Goal: Task Accomplishment & Management: Use online tool/utility

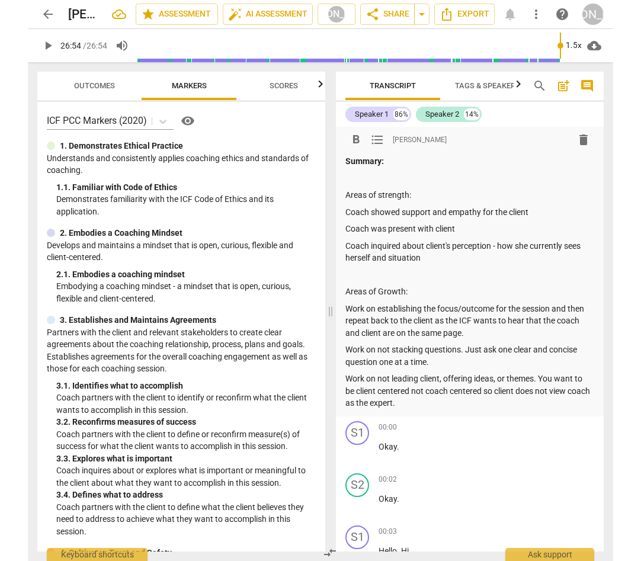
scroll to position [689, 0]
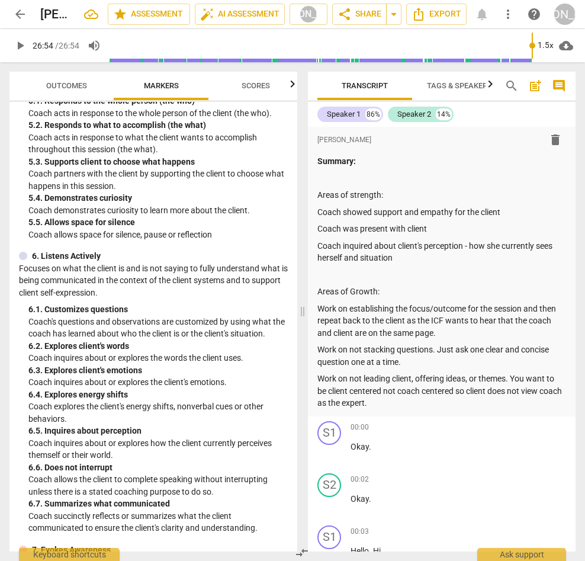
drag, startPoint x: 582, startPoint y: 282, endPoint x: 589, endPoint y: 282, distance: 6.5
click at [584, 0] on html "arrow_back [PERSON_NAME] 9_16_25 Coaching session edit star Assessment auto_fix…" at bounding box center [292, 0] width 585 height 0
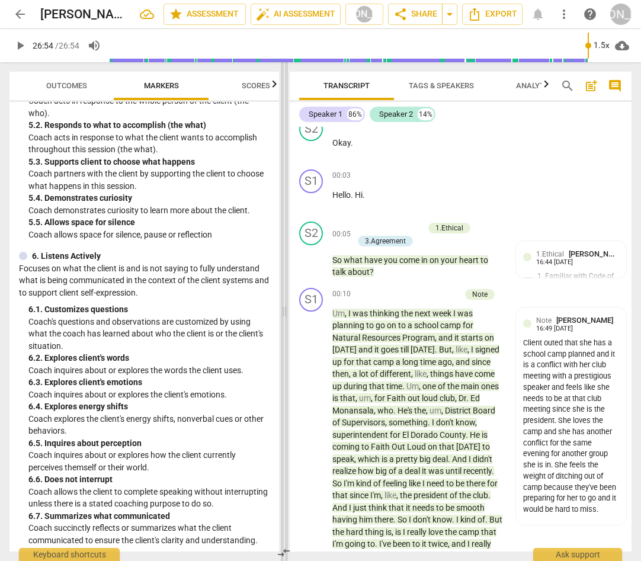
scroll to position [295, 0]
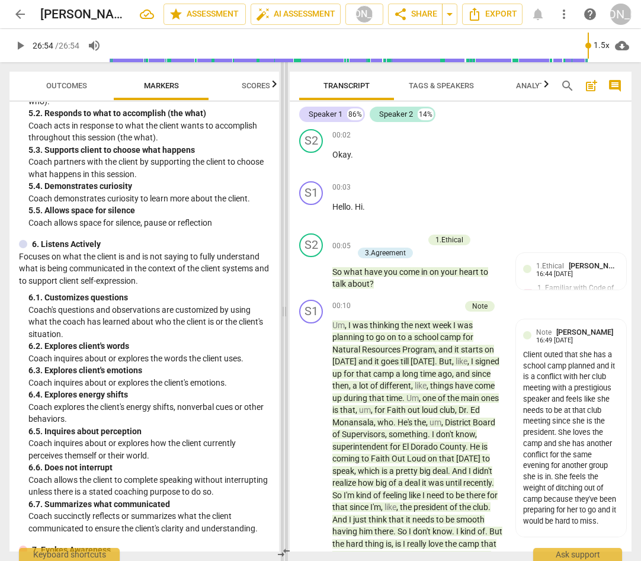
drag, startPoint x: 301, startPoint y: 310, endPoint x: 283, endPoint y: 311, distance: 18.4
click at [283, 311] on span at bounding box center [284, 311] width 7 height 499
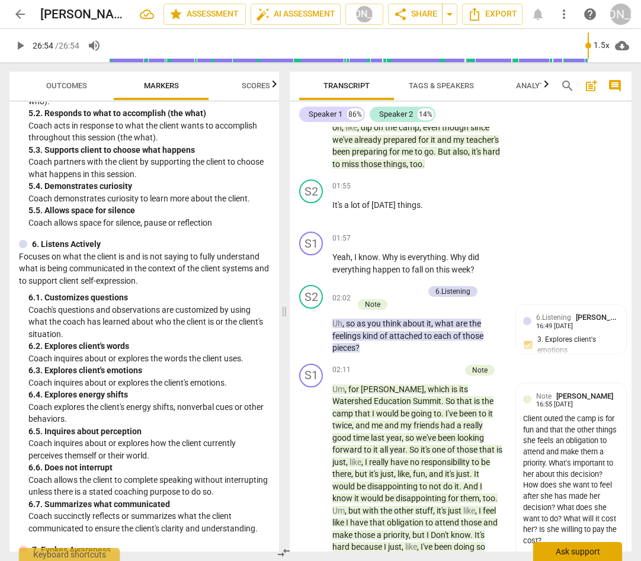
scroll to position [824, 0]
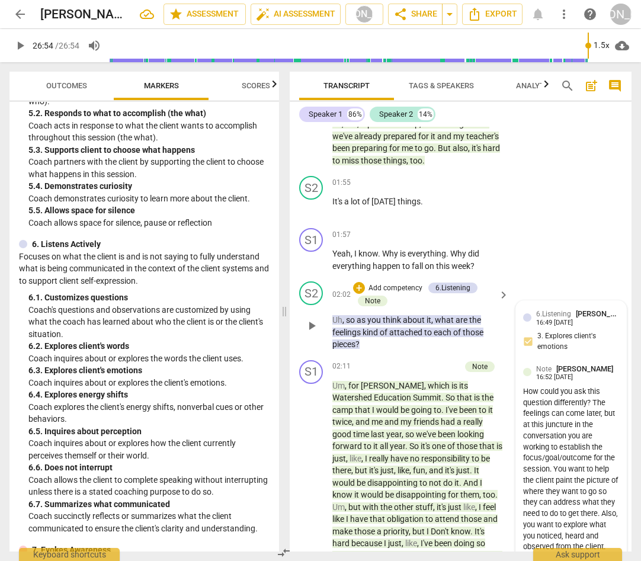
click at [584, 358] on div "6.Listening [PERSON_NAME] 16:49 [DATE] 3. Explores client's emotions" at bounding box center [571, 333] width 96 height 50
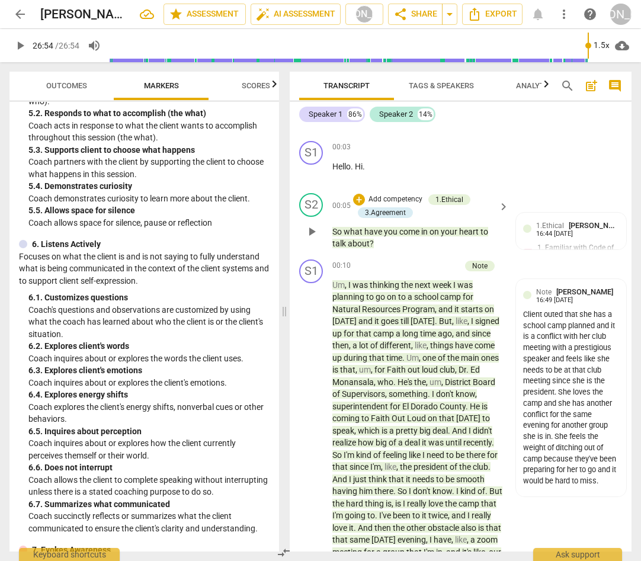
scroll to position [337, 0]
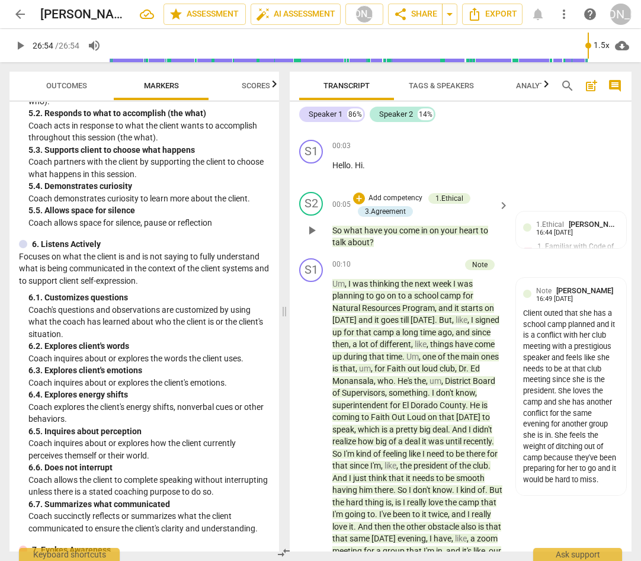
click at [383, 249] on p "So what have you come in on your heart to talk about ?" at bounding box center [417, 236] width 171 height 24
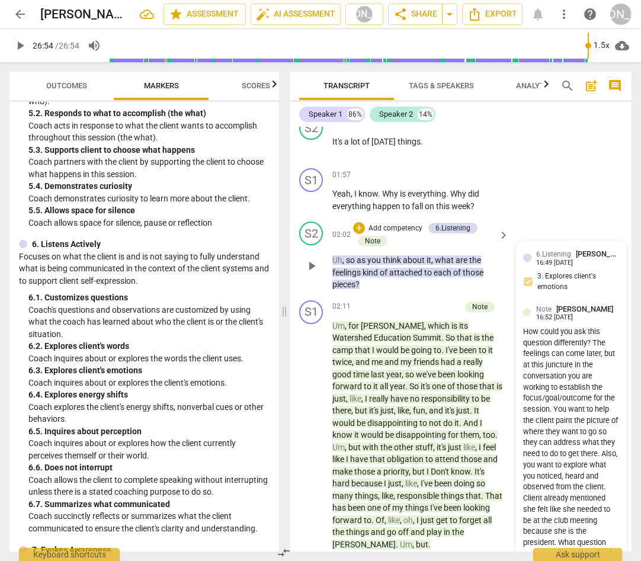
scroll to position [865, 0]
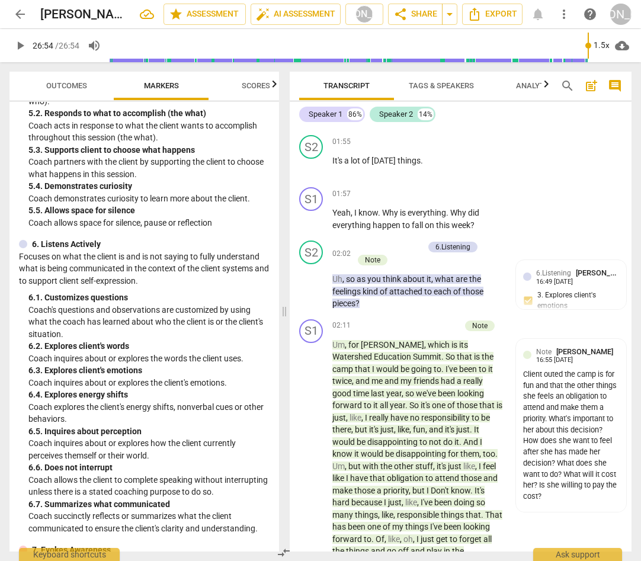
type input "1614"
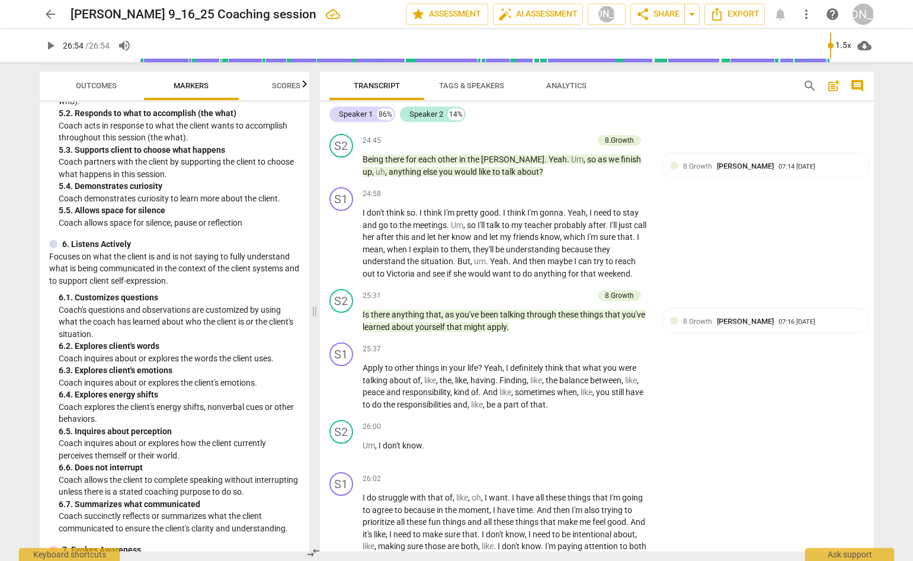
scroll to position [5865, 0]
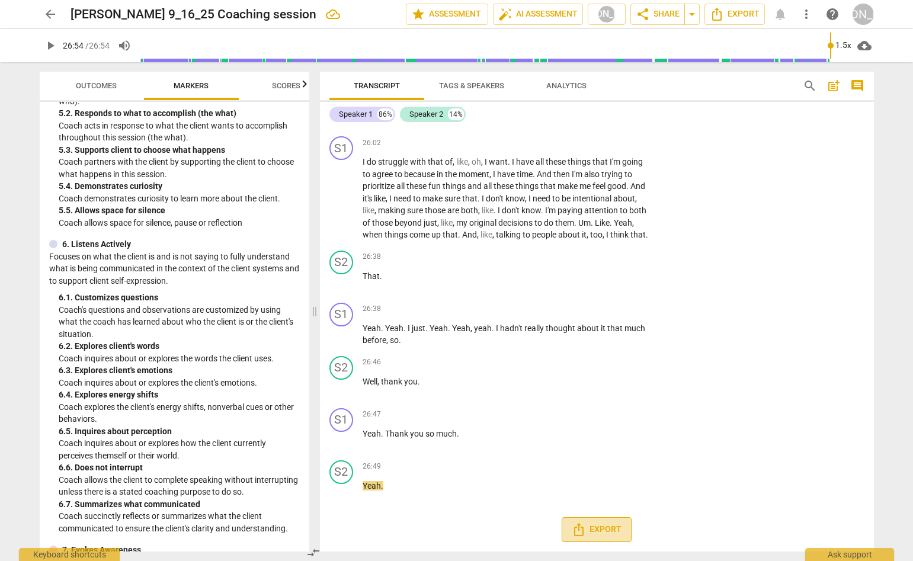
click at [584, 529] on span "Export" at bounding box center [596, 529] width 50 height 14
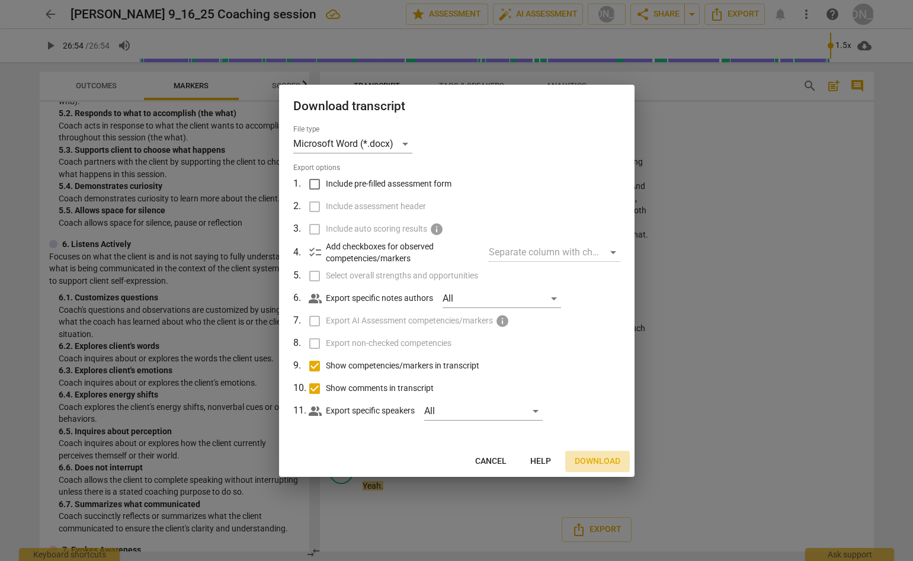
click at [584, 457] on span "Download" at bounding box center [597, 461] width 46 height 12
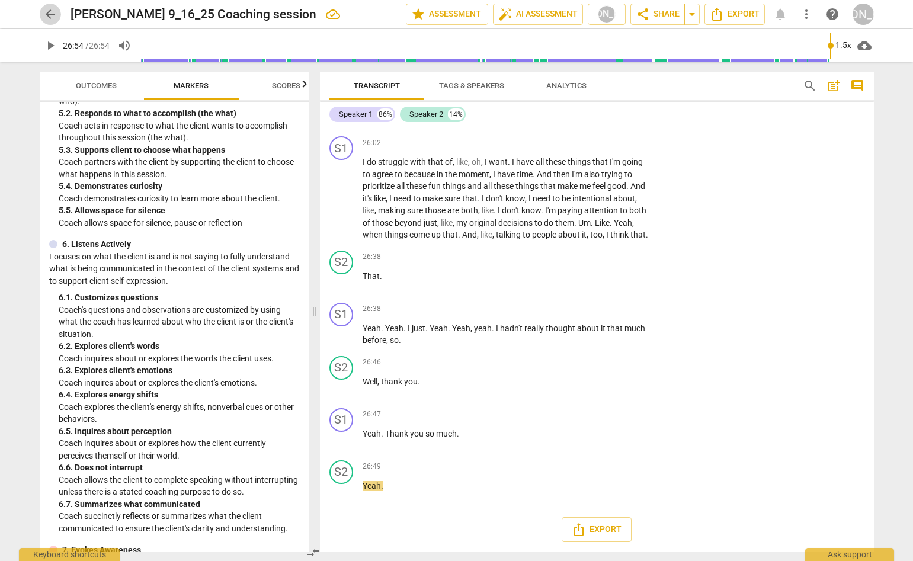
click at [49, 12] on span "arrow_back" at bounding box center [50, 14] width 14 height 14
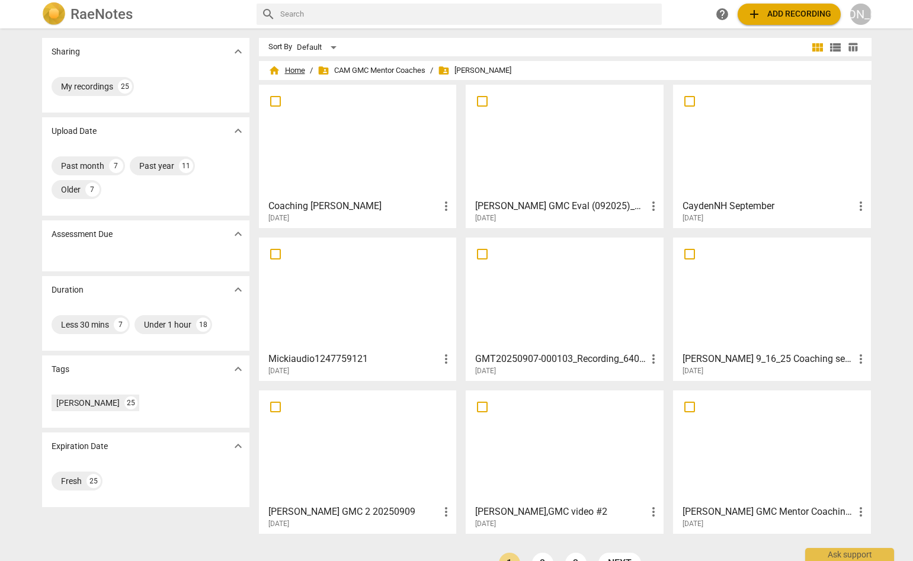
click at [294, 69] on span "home Home" at bounding box center [286, 71] width 37 height 12
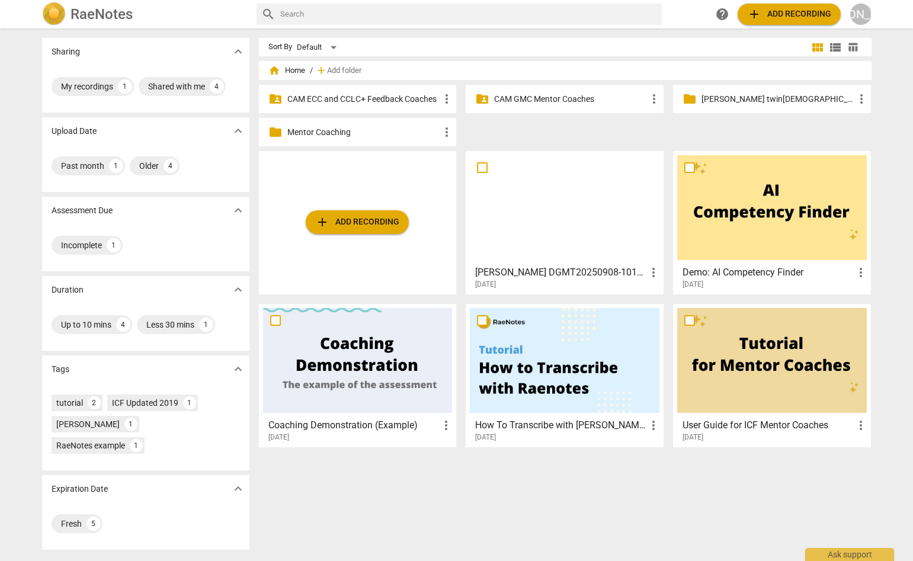
click at [319, 97] on p "CAM ECC and CCLC+ Feedback Coaches" at bounding box center [363, 99] width 153 height 12
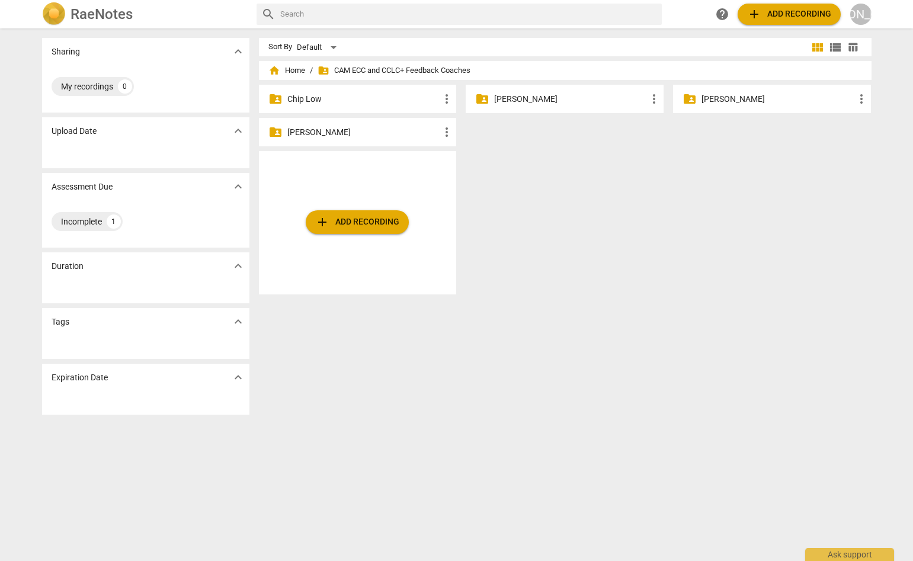
click at [523, 97] on p "[PERSON_NAME]" at bounding box center [570, 99] width 153 height 12
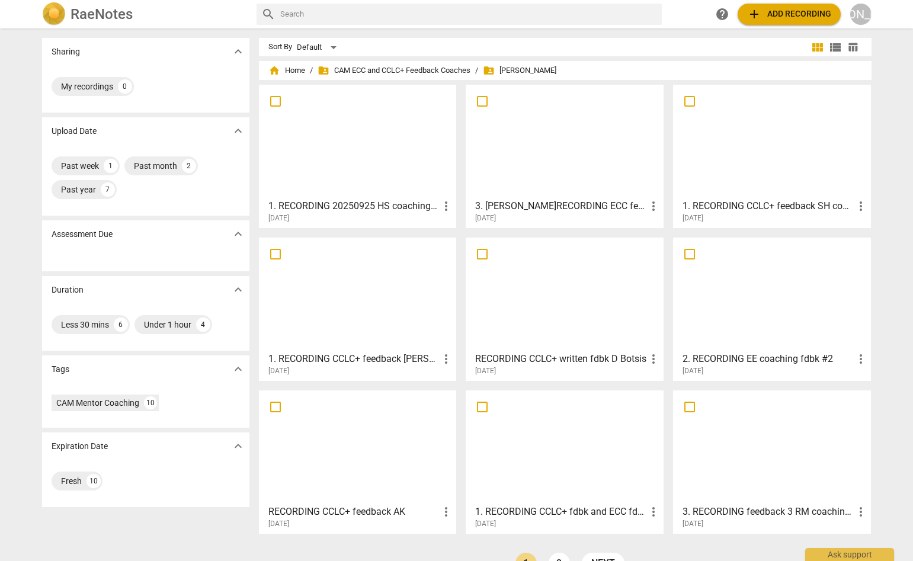
click at [361, 149] on div at bounding box center [357, 141] width 189 height 105
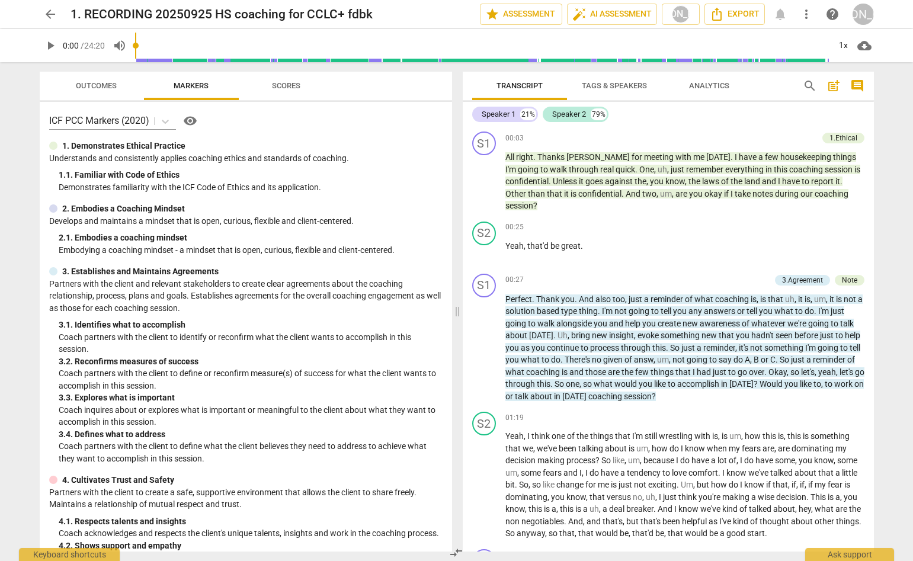
click at [584, 82] on span "post_add" at bounding box center [833, 86] width 14 height 14
